Goal: Task Accomplishment & Management: Use online tool/utility

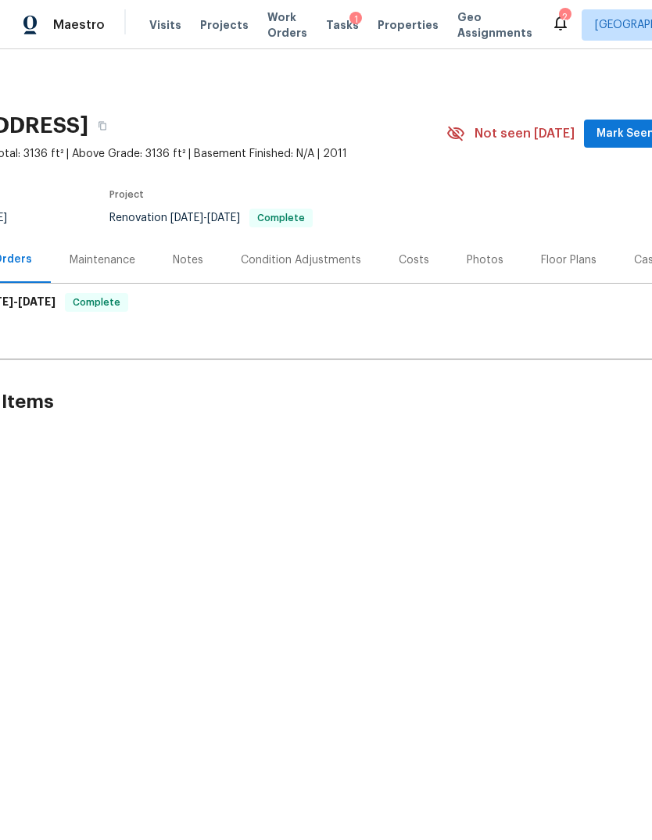
scroll to position [0, 222]
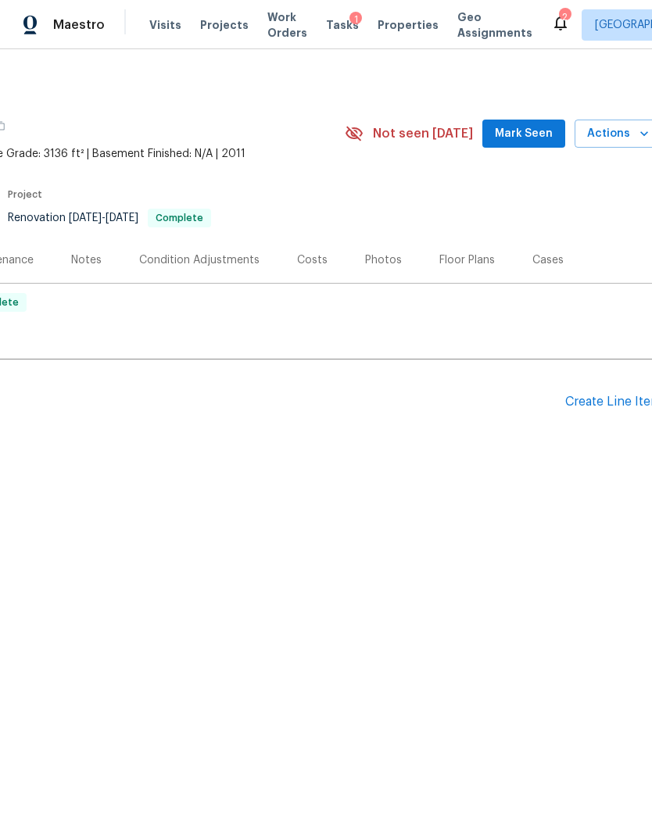
click at [626, 143] on button "Actions" at bounding box center [617, 134] width 87 height 29
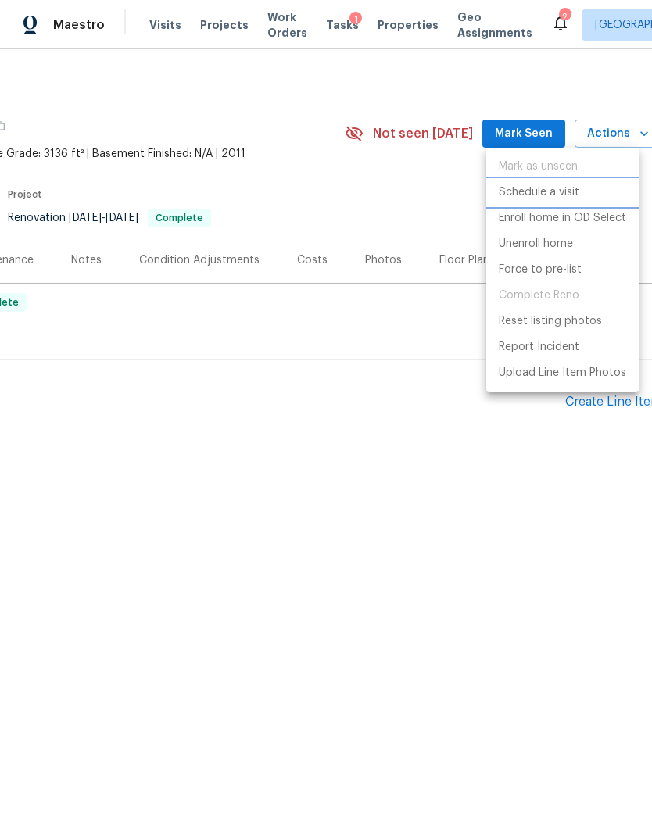
click at [570, 197] on p "Schedule a visit" at bounding box center [538, 192] width 80 height 16
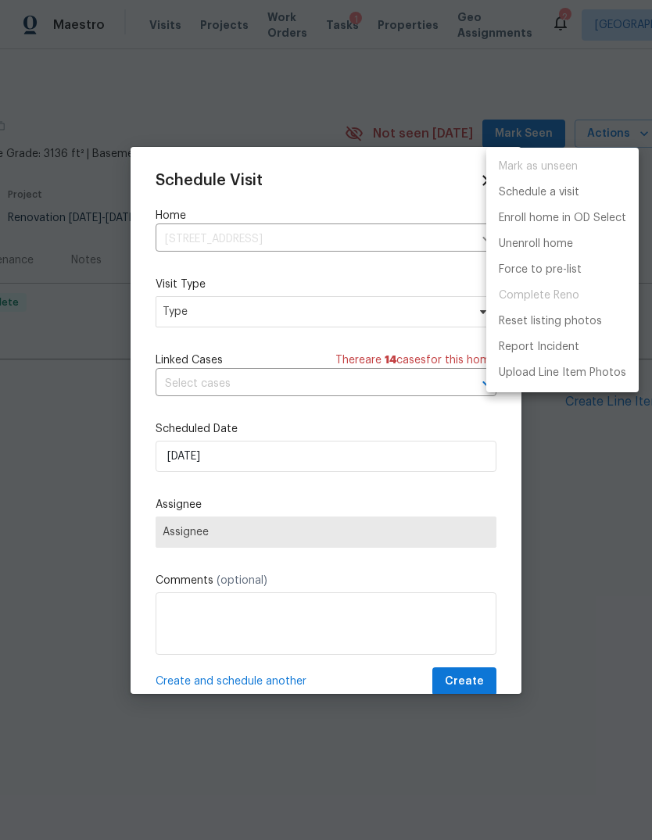
click at [177, 337] on div at bounding box center [326, 420] width 652 height 840
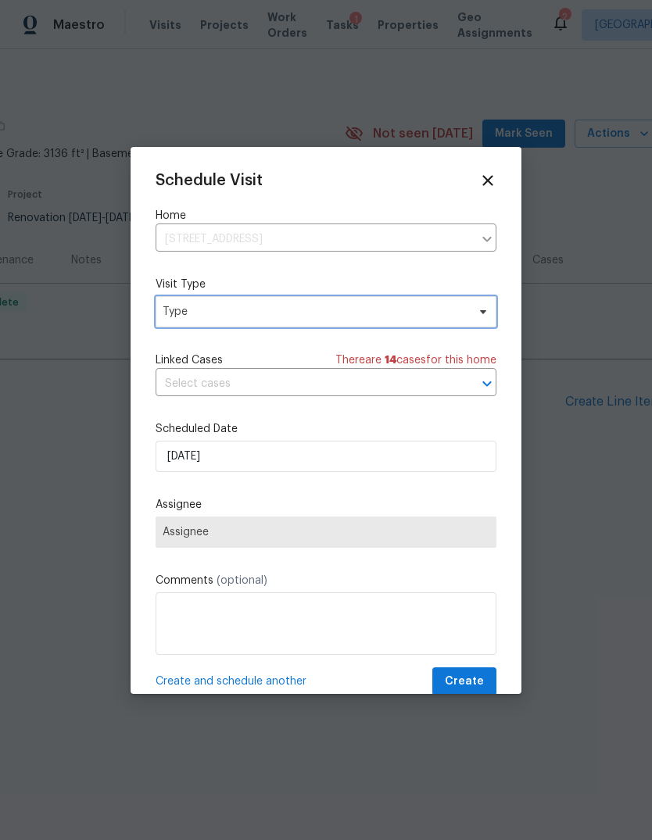
click at [187, 319] on span "Type" at bounding box center [315, 312] width 304 height 16
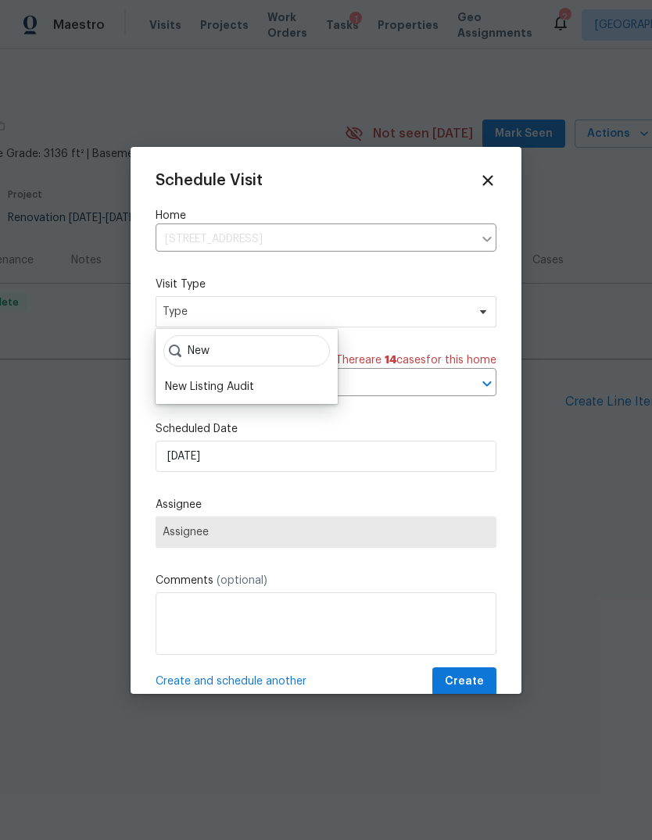
type input "New"
click at [232, 388] on div "New Listing Audit" at bounding box center [209, 387] width 89 height 16
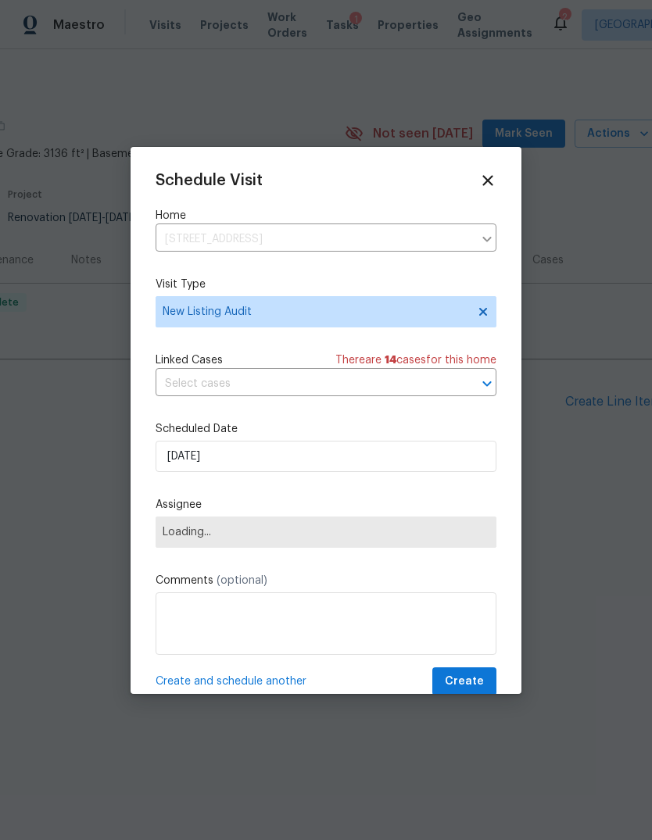
click at [364, 546] on span "Loading..." at bounding box center [325, 531] width 341 height 31
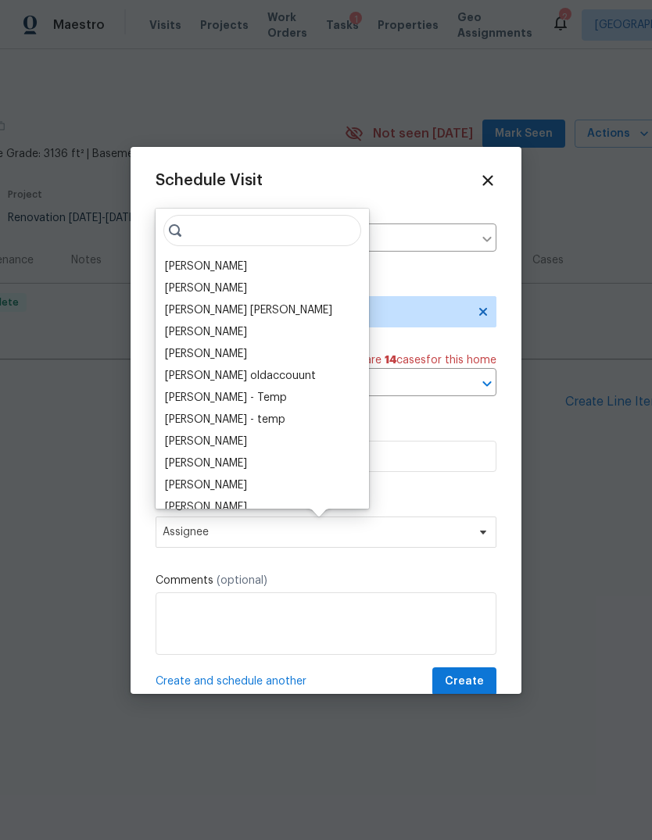
click at [255, 230] on input "search" at bounding box center [262, 230] width 198 height 31
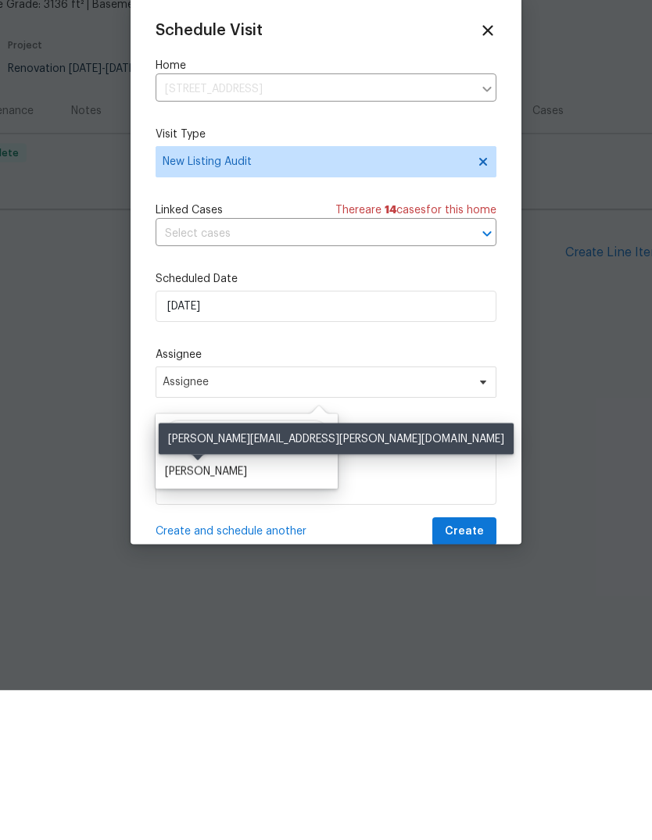
type input "[PERSON_NAME]"
click at [203, 613] on div "[PERSON_NAME]" at bounding box center [206, 621] width 82 height 16
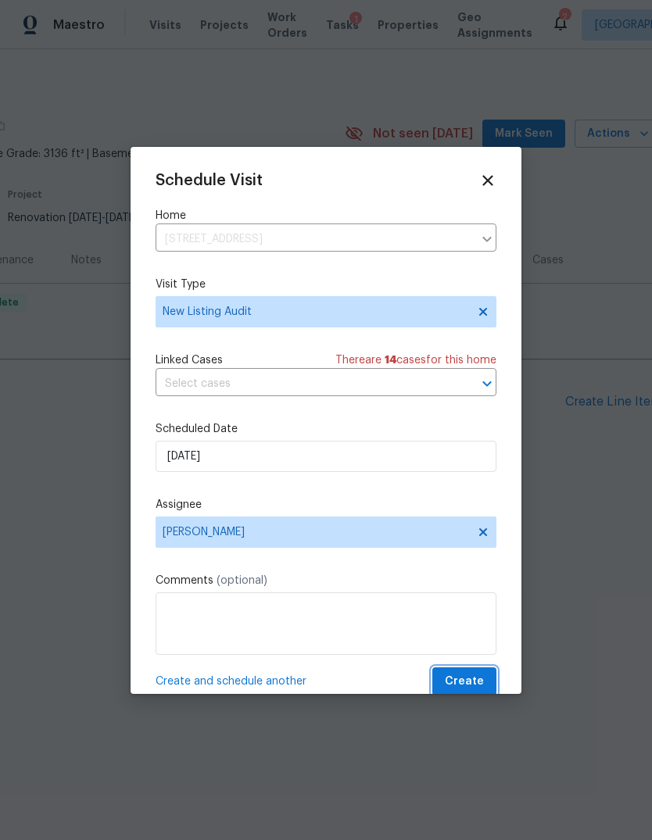
click at [468, 670] on button "Create" at bounding box center [464, 681] width 64 height 29
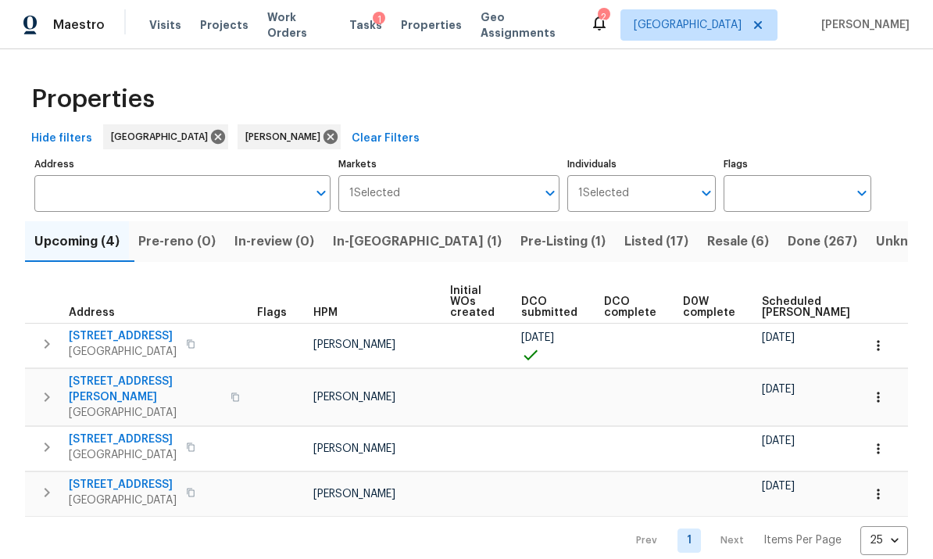
click at [390, 245] on span "In-[GEOGRAPHIC_DATA] (1)" at bounding box center [417, 241] width 169 height 22
